Goal: Transaction & Acquisition: Purchase product/service

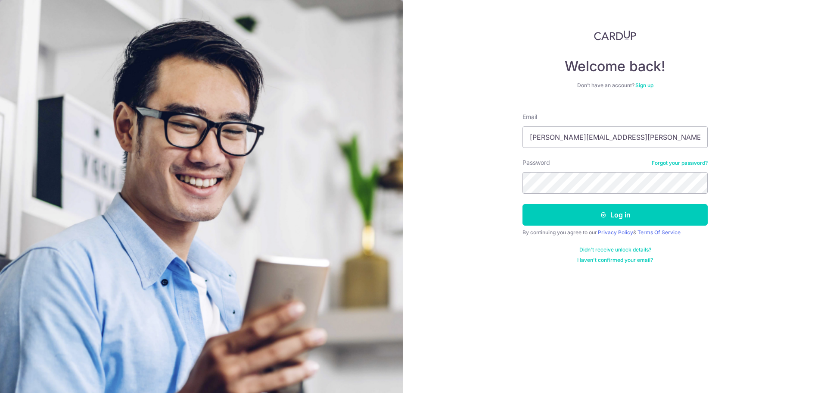
type input "dayalan.p.selvam@gmail.com"
click at [523, 204] on button "Log in" at bounding box center [615, 215] width 185 height 22
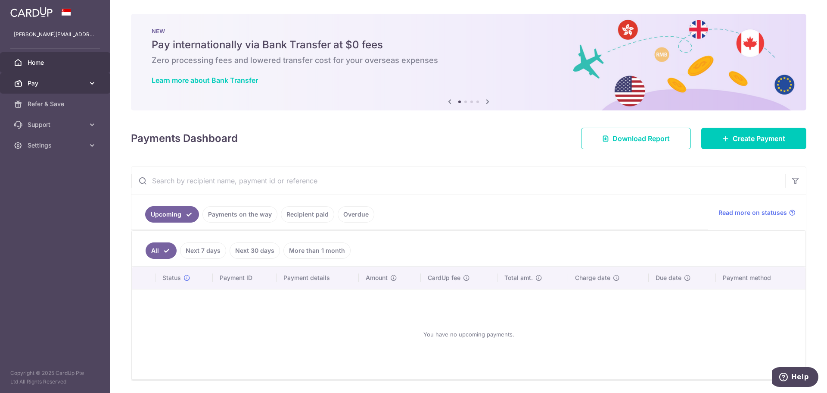
click at [91, 81] on icon at bounding box center [92, 83] width 9 height 9
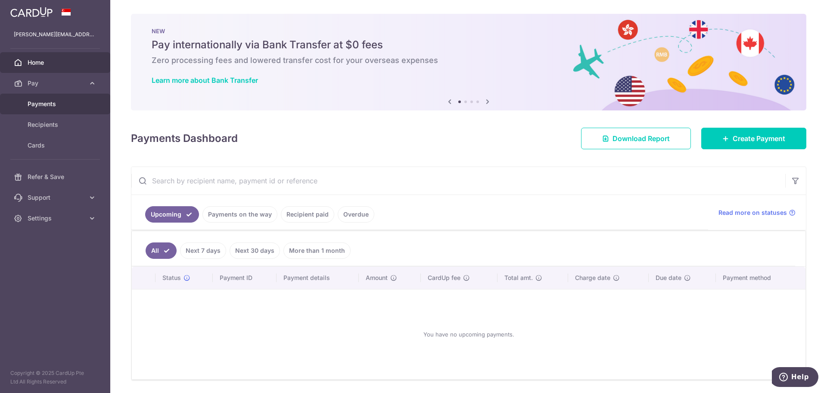
click at [55, 103] on span "Payments" at bounding box center [56, 104] width 57 height 9
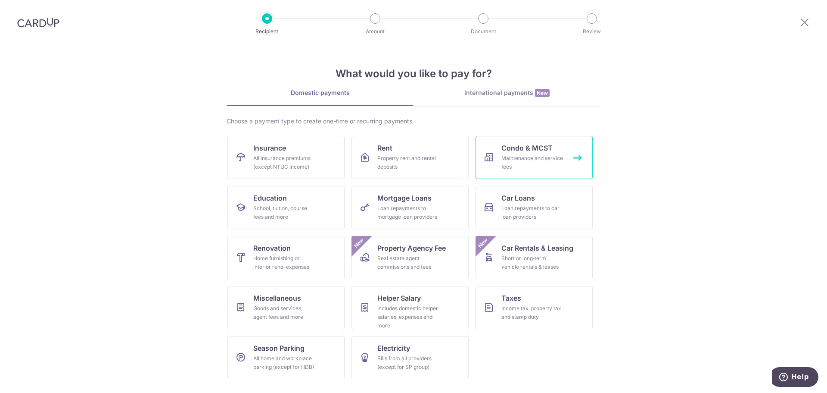
click at [508, 148] on span "Condo & MCST" at bounding box center [527, 148] width 51 height 10
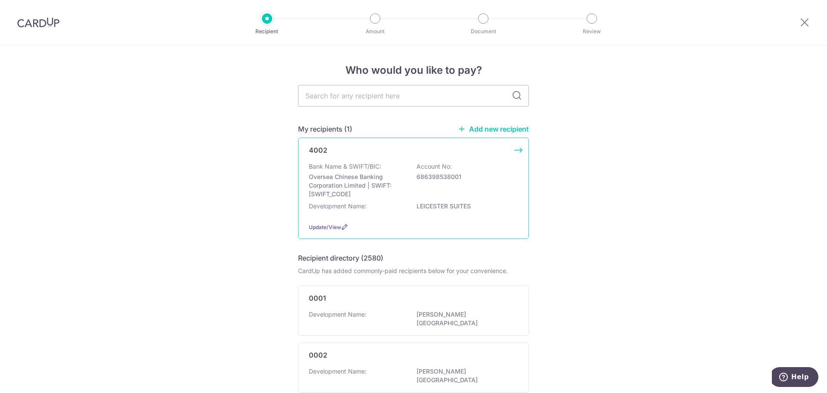
click at [464, 189] on div "Bank Name & SWIFT/BIC: Oversea Chinese Banking Corporation Limited | SWIFT: OCB…" at bounding box center [413, 180] width 209 height 36
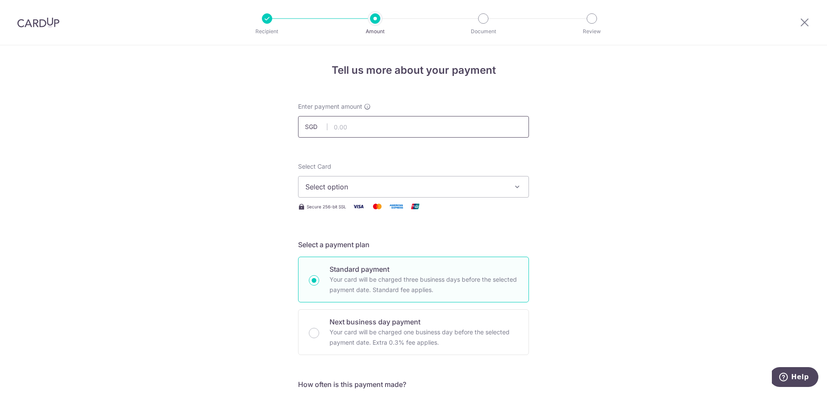
click at [366, 131] on input "text" at bounding box center [413, 127] width 231 height 22
type input "795.00"
click at [518, 190] on icon "button" at bounding box center [517, 186] width 9 height 9
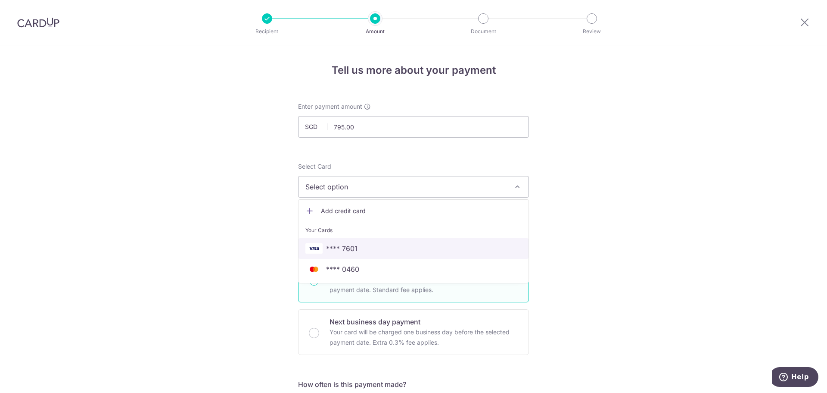
click at [367, 248] on span "**** 7601" at bounding box center [413, 248] width 216 height 10
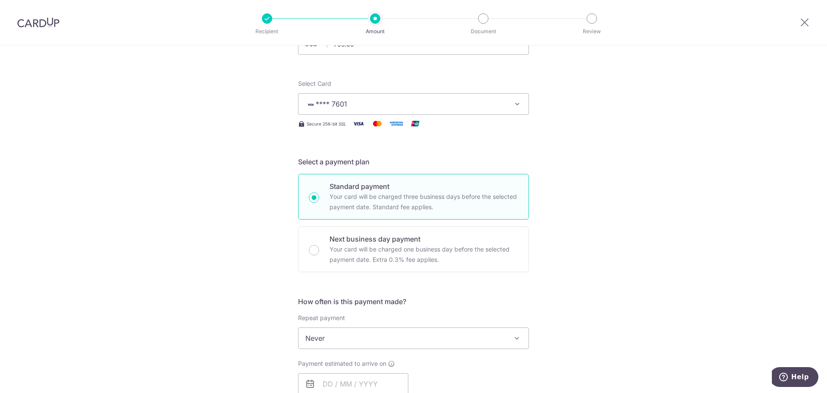
scroll to position [129, 0]
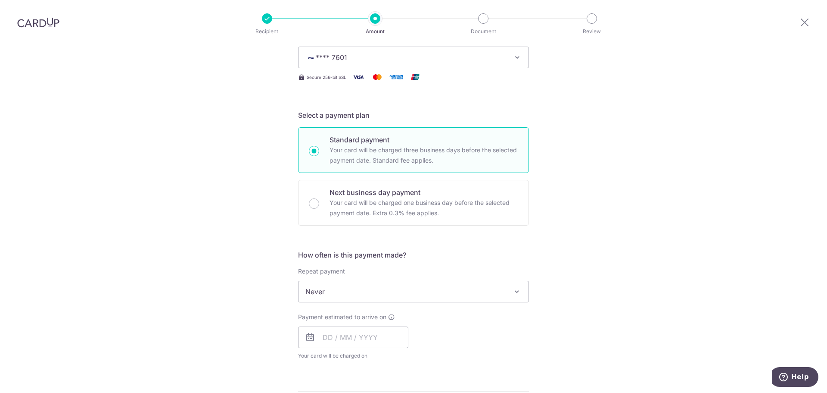
click at [516, 290] on span at bounding box center [517, 291] width 10 height 10
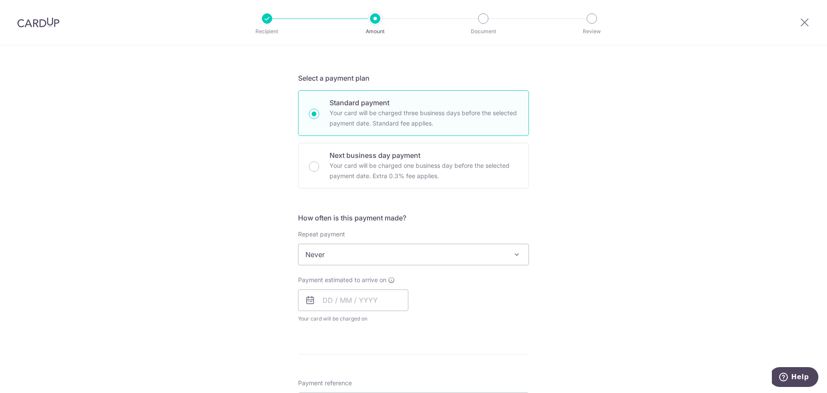
scroll to position [215, 0]
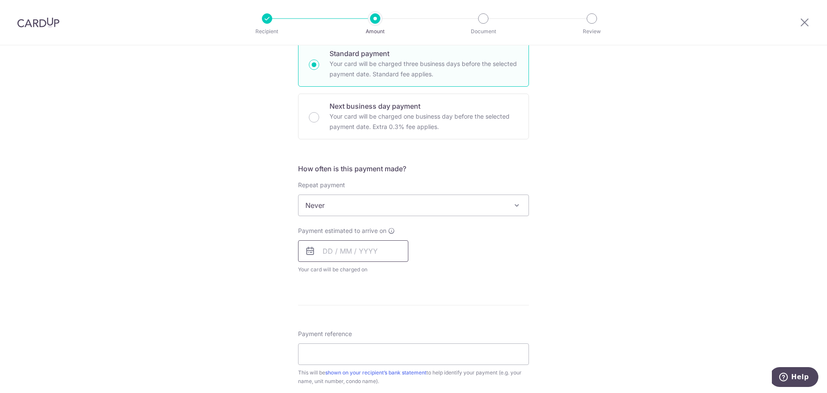
click at [364, 248] on input "text" at bounding box center [353, 251] width 110 height 22
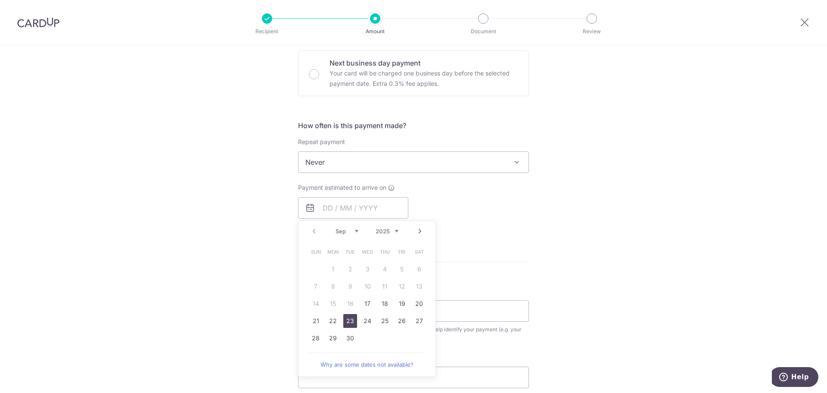
click at [352, 320] on link "23" at bounding box center [350, 321] width 14 height 14
type input "[DATE]"
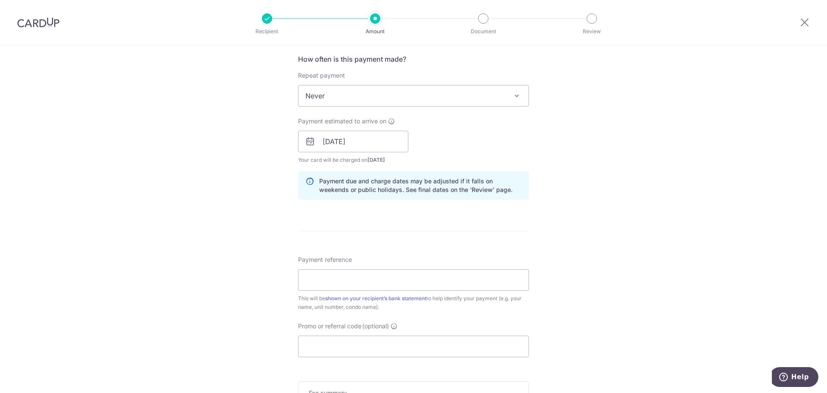
scroll to position [345, 0]
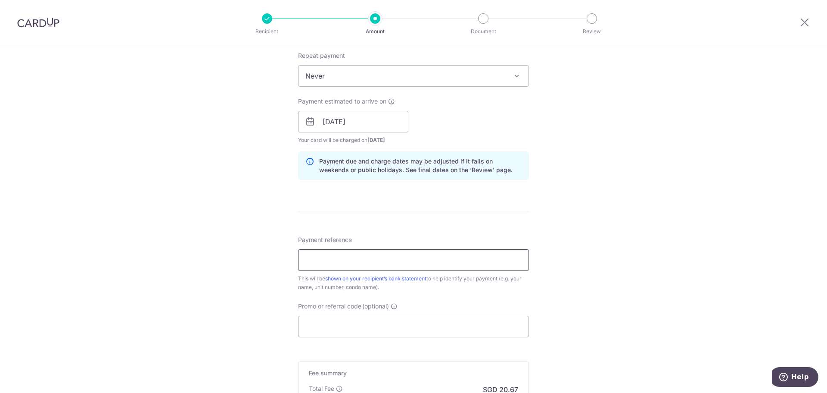
click at [384, 260] on input "Payment reference" at bounding box center [413, 260] width 231 height 22
click at [627, 258] on div "Tell us more about your payment Enter payment amount SGD 795.00 795.00 Select C…" at bounding box center [413, 108] width 827 height 815
click at [444, 265] on input "Unit# 08-01" at bounding box center [413, 260] width 231 height 22
type input "Unit# 08-01 / Sep 2025 to Nov 2025"
click at [598, 261] on div "Tell us more about your payment Enter payment amount SGD 795.00 795.00 Select C…" at bounding box center [413, 108] width 827 height 815
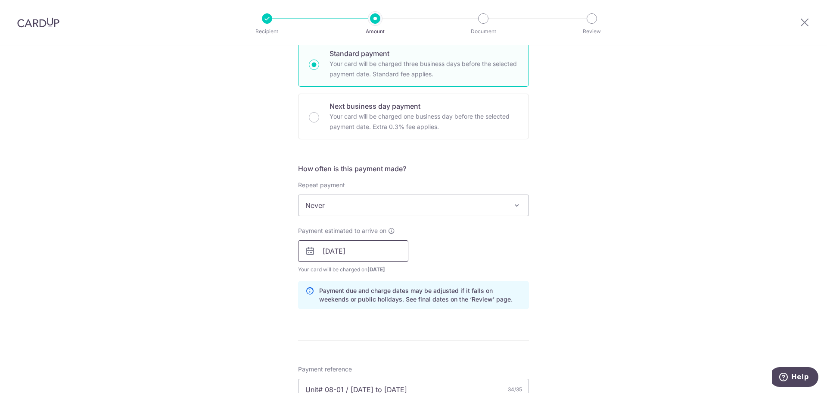
scroll to position [388, 0]
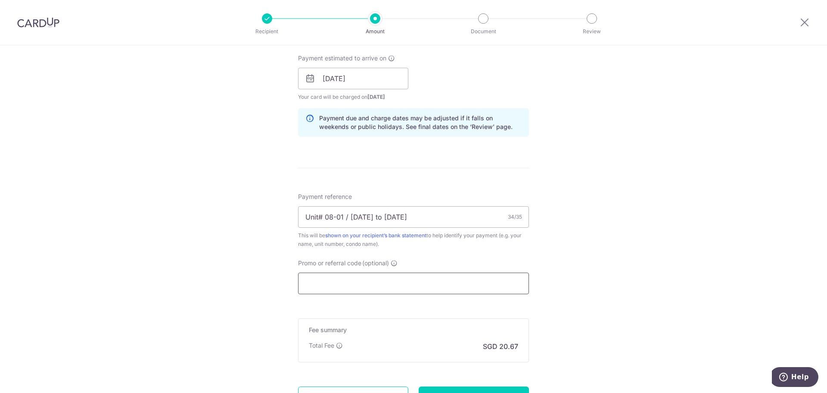
click at [370, 289] on input "Promo or referral code (optional)" at bounding box center [413, 283] width 231 height 22
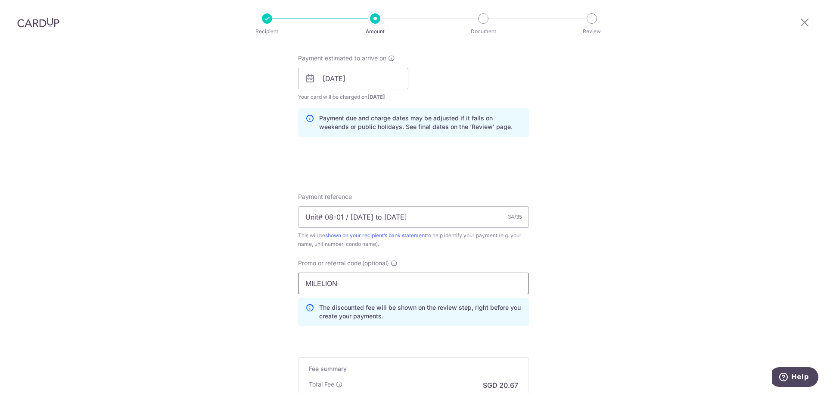
type input "MILELION"
click at [610, 245] on div "Tell us more about your payment Enter payment amount SGD 795.00 795.00 Select C…" at bounding box center [413, 84] width 827 height 854
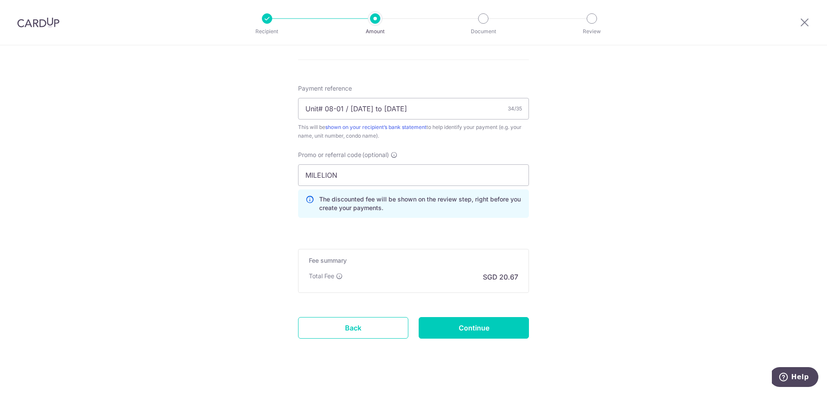
scroll to position [506, 0]
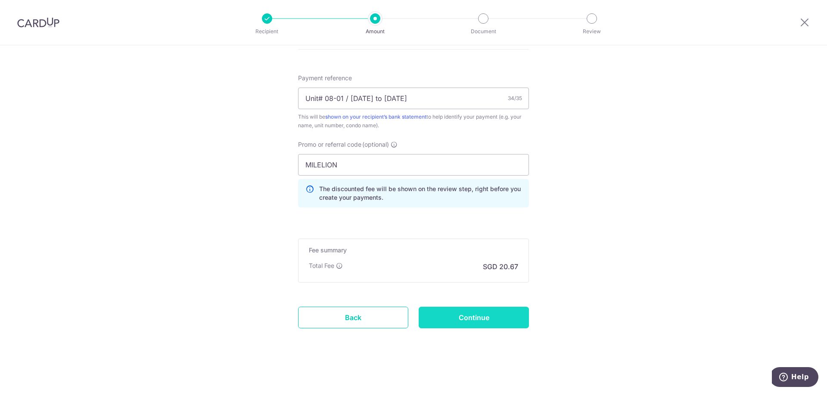
click at [490, 318] on input "Continue" at bounding box center [474, 317] width 110 height 22
type input "Create Schedule"
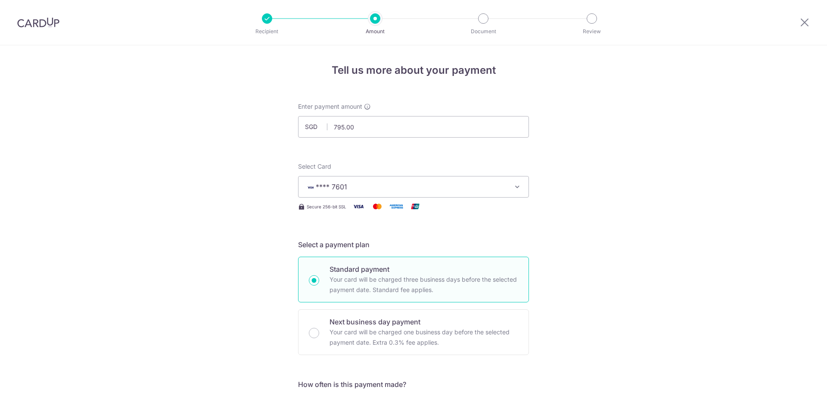
scroll to position [530, 0]
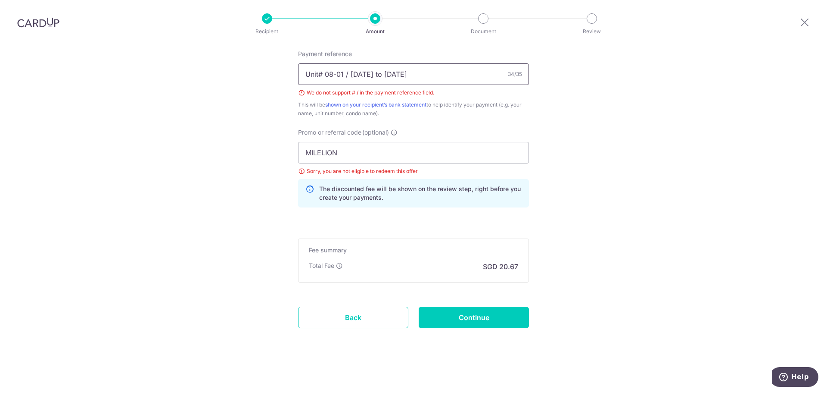
drag, startPoint x: 347, startPoint y: 74, endPoint x: 358, endPoint y: 90, distance: 20.0
click at [348, 75] on input "Unit# 08-01 / Sep 2025 to Nov 2025" at bounding box center [413, 74] width 231 height 22
click at [320, 73] on input "Unit# 08-01 Sep 2025 to Nov 2025" at bounding box center [413, 74] width 231 height 22
click at [339, 73] on input "Unit 08-[DATE] to [DATE]" at bounding box center [413, 74] width 231 height 22
type input "Unit 08-01 : Sep 2025 to Nov 2025"
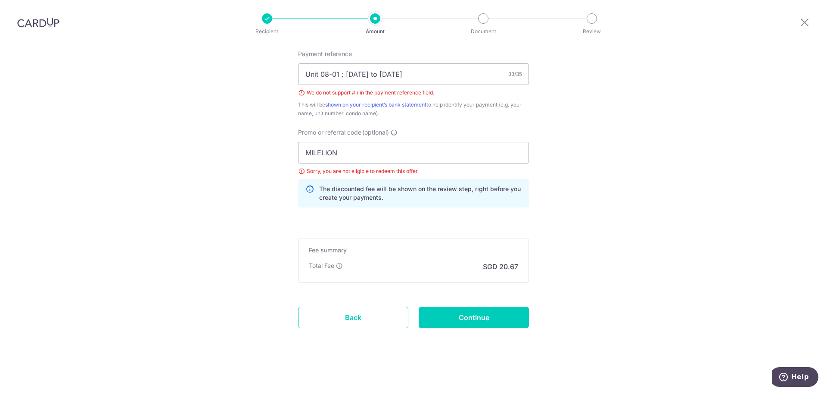
drag, startPoint x: 364, startPoint y: 151, endPoint x: 293, endPoint y: 151, distance: 70.2
click at [293, 151] on div "Promo or referral code (optional) MILELION Sorry, you are not eligible to redee…" at bounding box center [413, 171] width 241 height 86
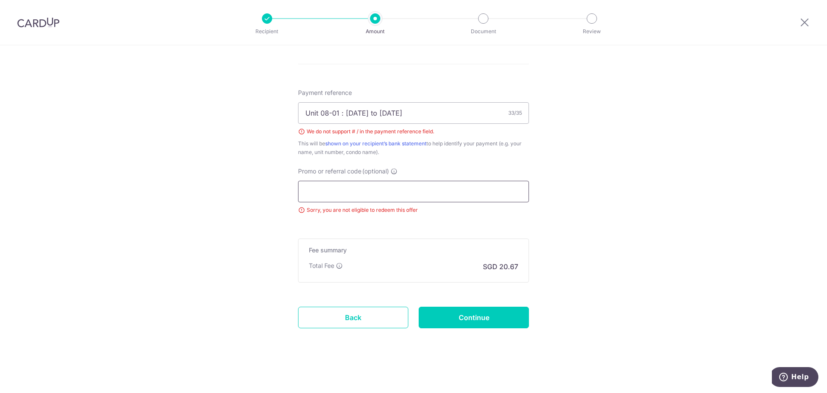
scroll to position [492, 0]
click at [442, 192] on input "Promo or referral code (optional)" at bounding box center [413, 192] width 231 height 22
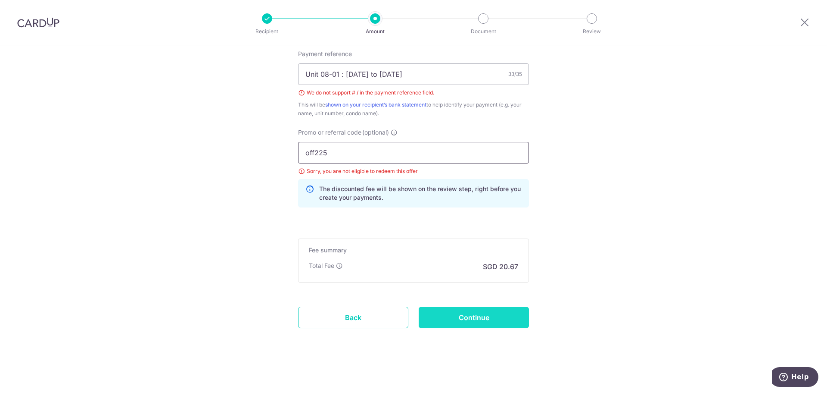
type input "off225"
drag, startPoint x: 458, startPoint y: 315, endPoint x: 460, endPoint y: 304, distance: 11.8
click at [457, 315] on input "Continue" at bounding box center [474, 317] width 110 height 22
type input "Create Schedule"
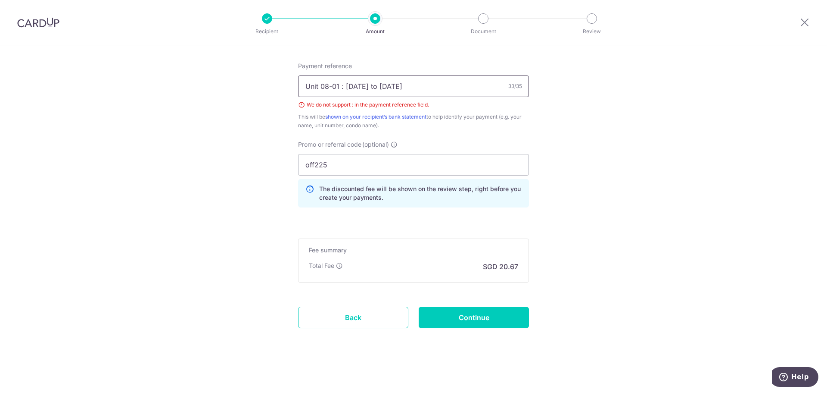
click at [340, 86] on input "Unit 08-01 : [DATE] to [DATE]" at bounding box center [413, 86] width 231 height 22
click at [341, 87] on input "Unit 08-01 : [DATE] to [DATE]" at bounding box center [413, 86] width 231 height 22
type input "Unit 08-[DATE] to [DATE]"
click at [453, 313] on input "Continue" at bounding box center [474, 317] width 110 height 22
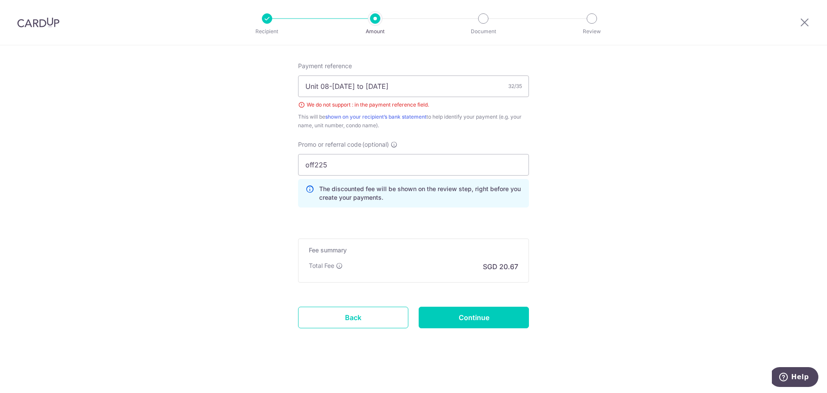
type input "Create Schedule"
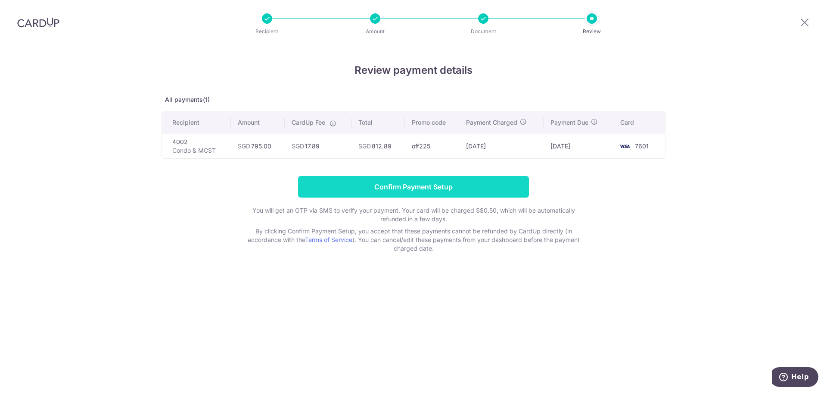
click at [411, 184] on input "Confirm Payment Setup" at bounding box center [413, 187] width 231 height 22
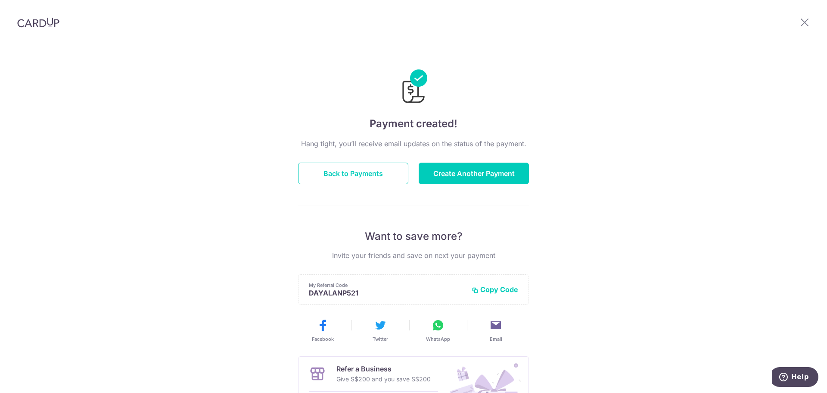
drag, startPoint x: 41, startPoint y: 21, endPoint x: 76, endPoint y: 30, distance: 36.5
click at [41, 21] on img at bounding box center [38, 22] width 42 height 10
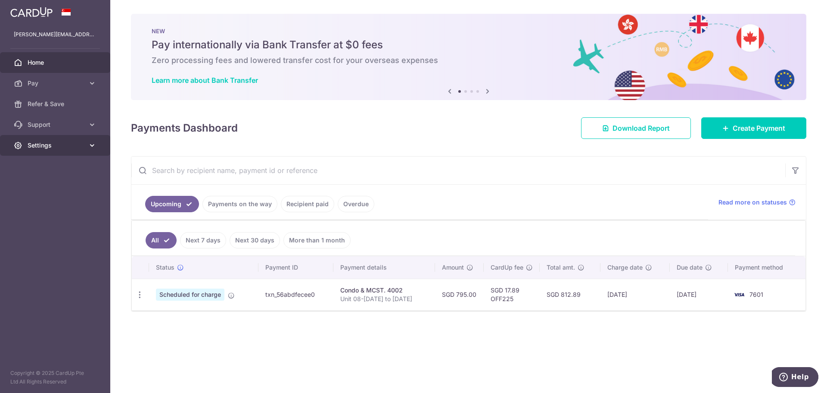
click at [90, 146] on icon at bounding box center [92, 145] width 9 height 9
click at [44, 184] on span "Logout" at bounding box center [56, 186] width 57 height 9
